Goal: Find specific page/section: Find specific page/section

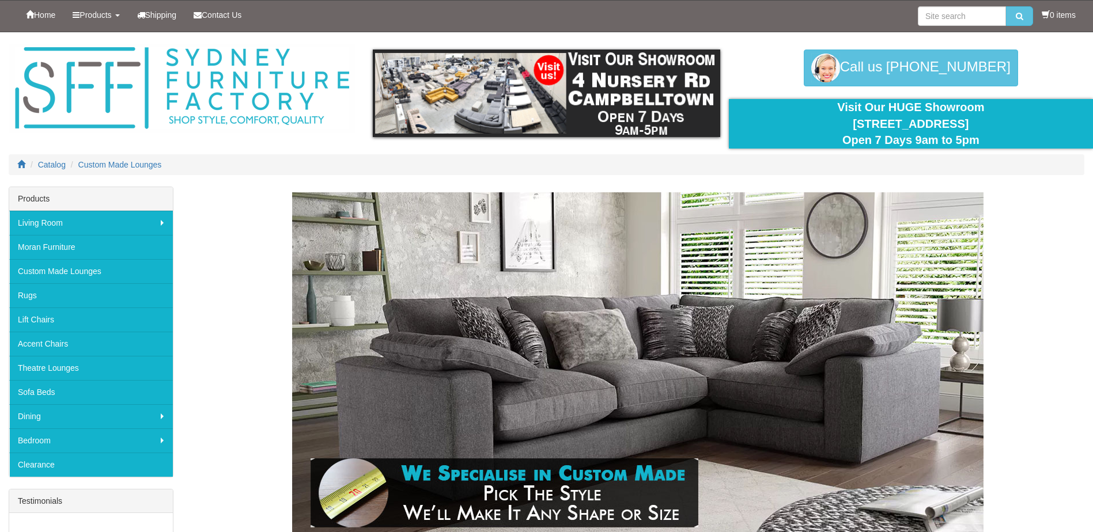
click at [820, 323] on img at bounding box center [637, 365] width 691 height 346
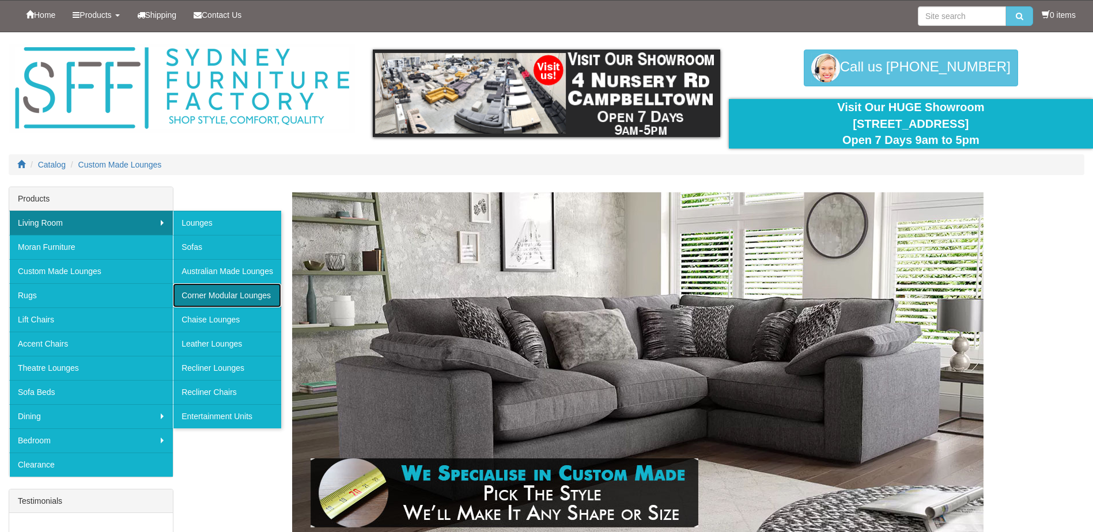
click at [214, 292] on link "Corner Modular Lounges" at bounding box center [227, 295] width 108 height 24
